Goal: Information Seeking & Learning: Learn about a topic

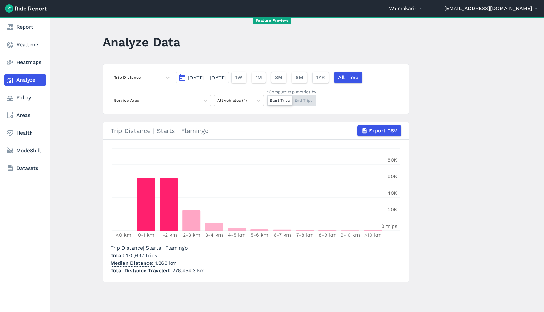
click at [141, 78] on div at bounding box center [136, 77] width 45 height 7
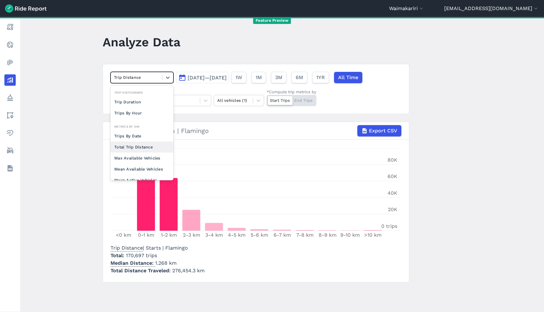
click at [145, 143] on div "Total Trip Distance" at bounding box center [142, 146] width 63 height 11
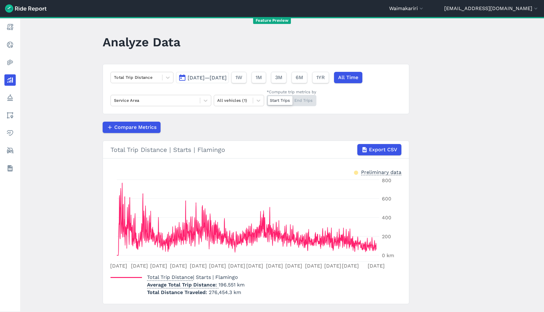
click at [298, 100] on div "Start Trips End Trips" at bounding box center [292, 100] width 50 height 11
click at [267, 99] on input "*Compute trip metrics by Start Trips End Trips" at bounding box center [267, 97] width 0 height 4
click at [272, 102] on div "Start Trips End Trips" at bounding box center [292, 100] width 50 height 11
click at [267, 99] on input "*Compute trip metrics by Start Trips End Trips" at bounding box center [267, 97] width 0 height 4
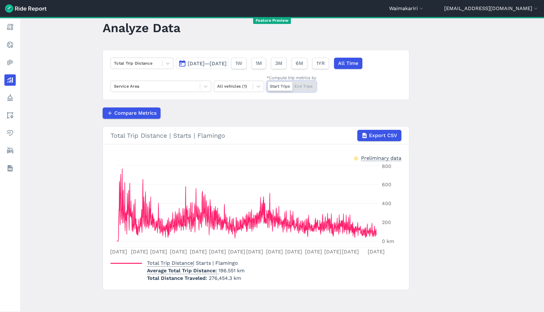
scroll to position [15, 0]
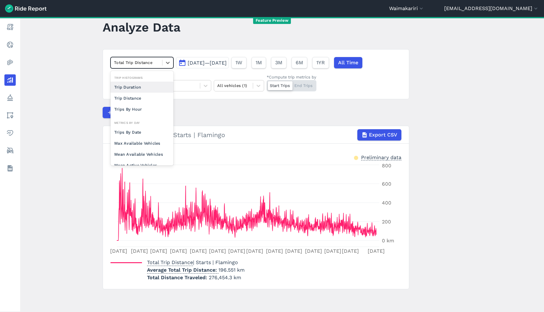
click at [149, 65] on div at bounding box center [136, 62] width 45 height 7
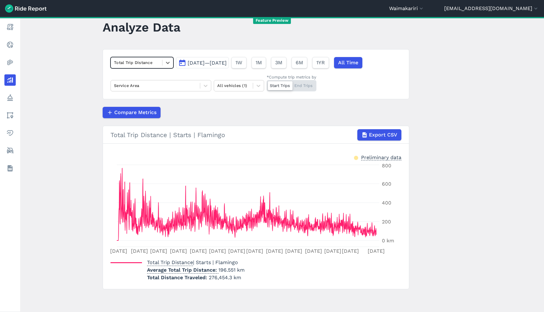
click at [149, 65] on div at bounding box center [136, 62] width 45 height 7
click at [213, 37] on header "Analyze Data" at bounding box center [260, 29] width 314 height 24
